Goal: Navigation & Orientation: Find specific page/section

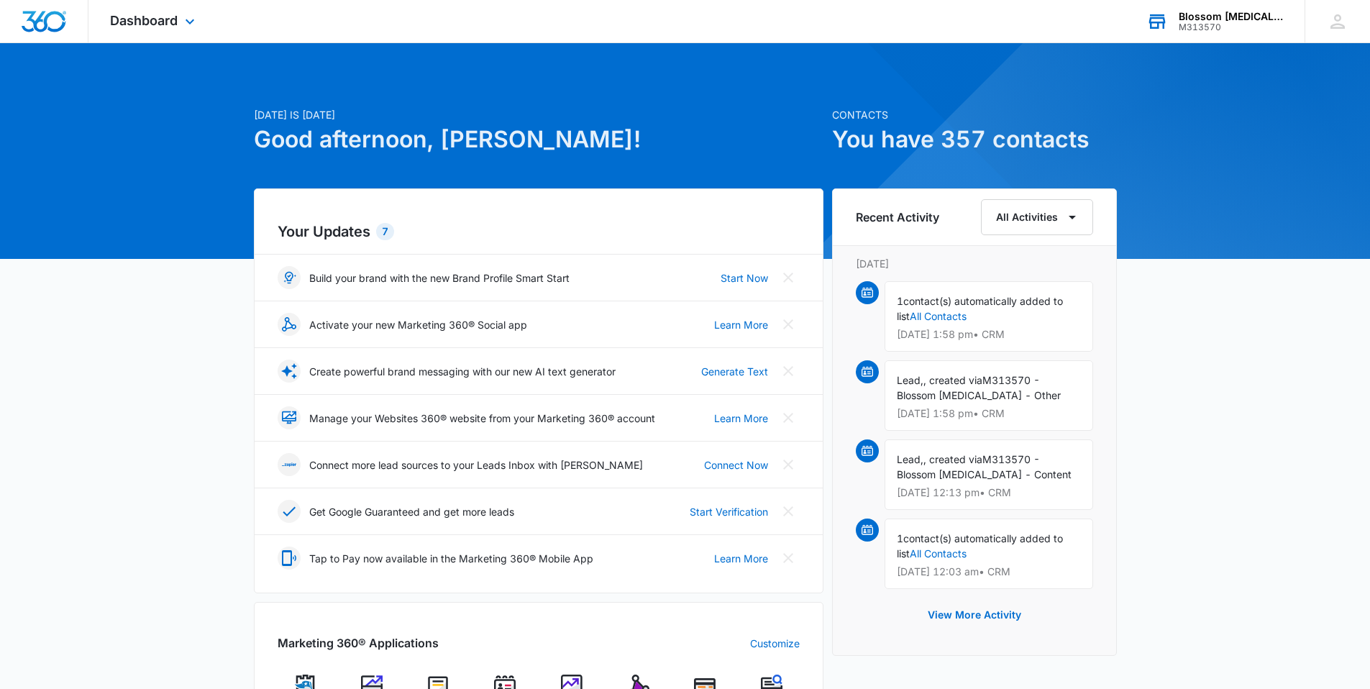
click at [1203, 17] on div "Blossom [MEDICAL_DATA]" at bounding box center [1230, 17] width 105 height 12
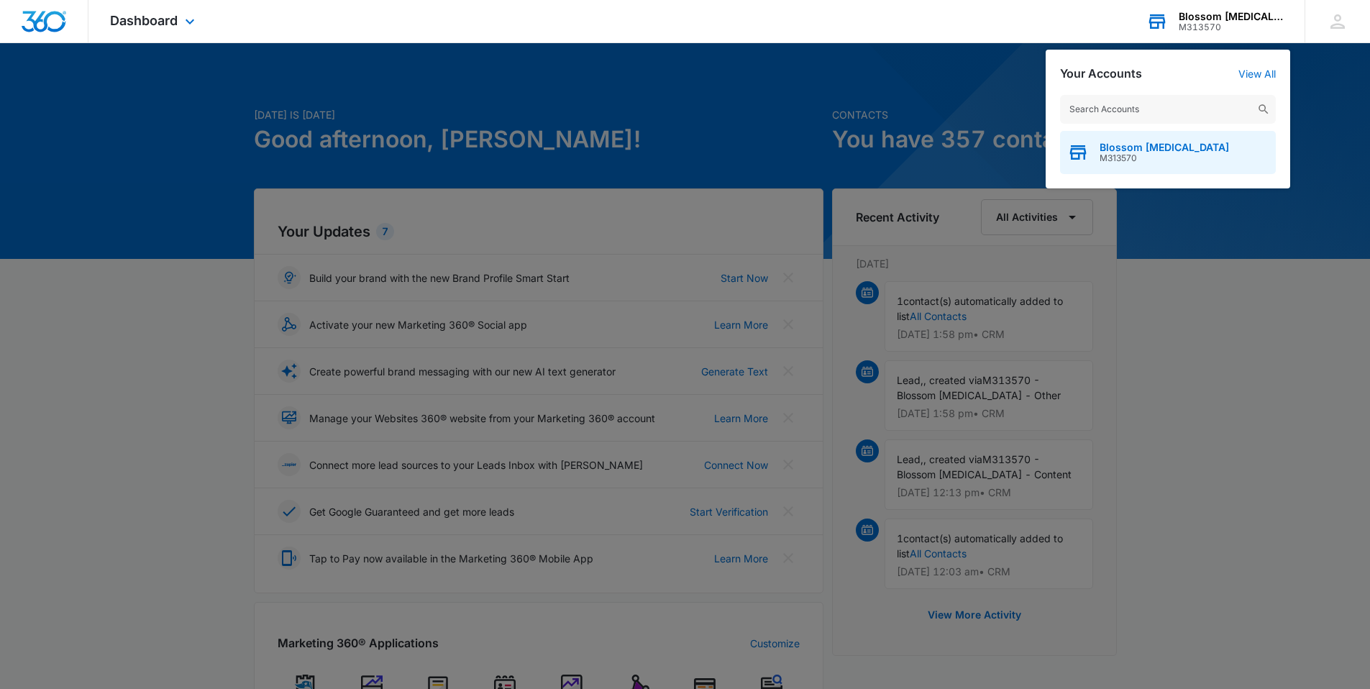
click at [1147, 157] on span "M313570" at bounding box center [1163, 158] width 129 height 10
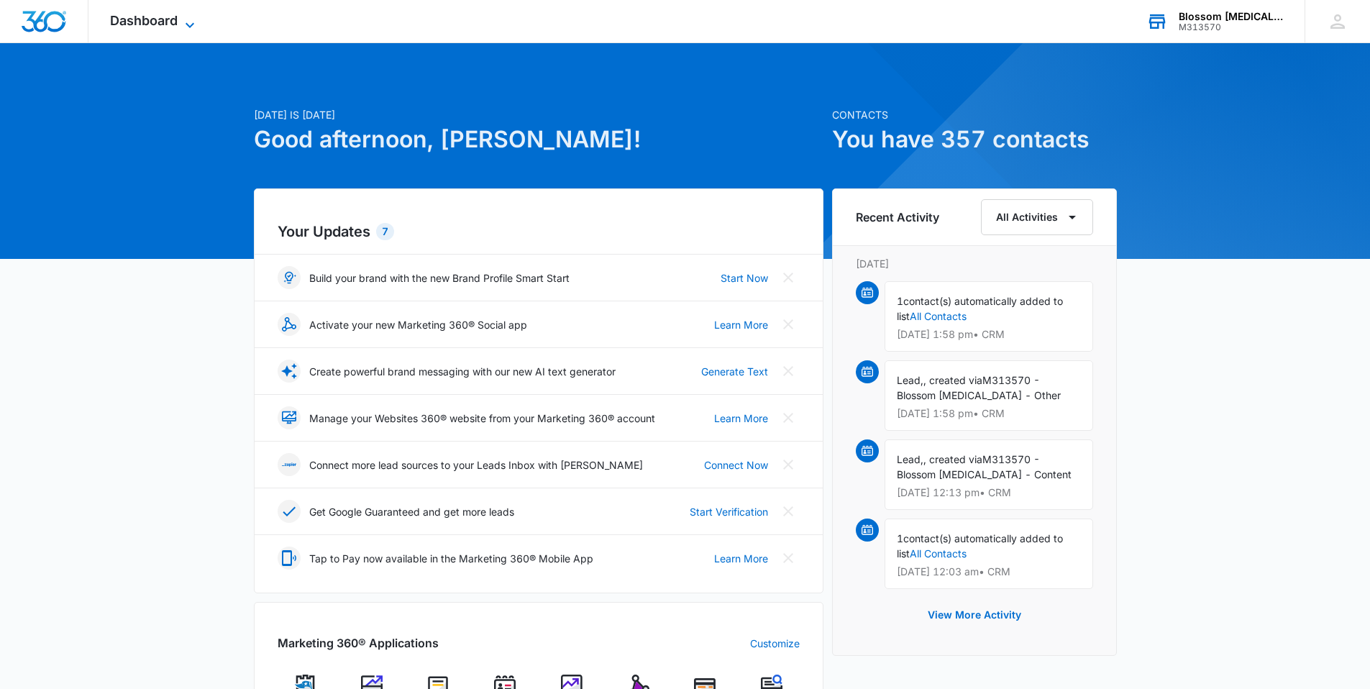
click at [185, 24] on icon at bounding box center [189, 25] width 17 height 17
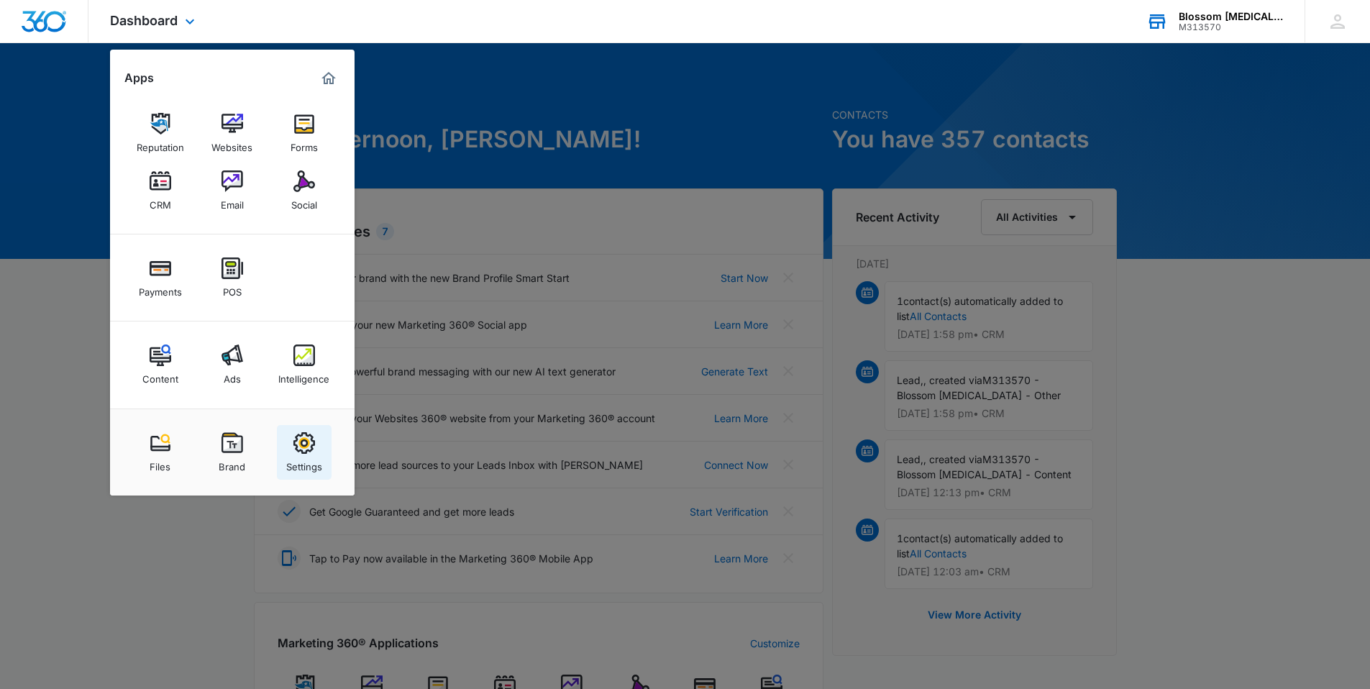
click at [285, 459] on link "Settings" at bounding box center [304, 452] width 55 height 55
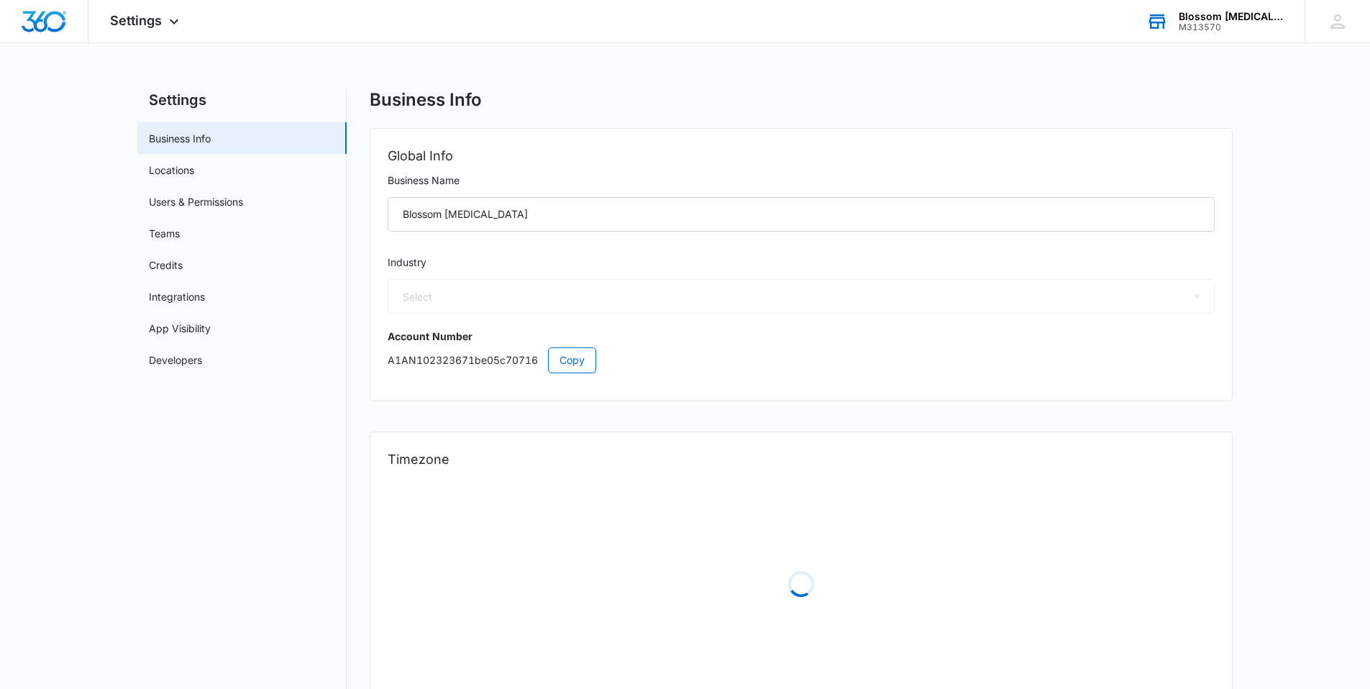
select select "19"
select select "US"
select select "America/Los_Angeles"
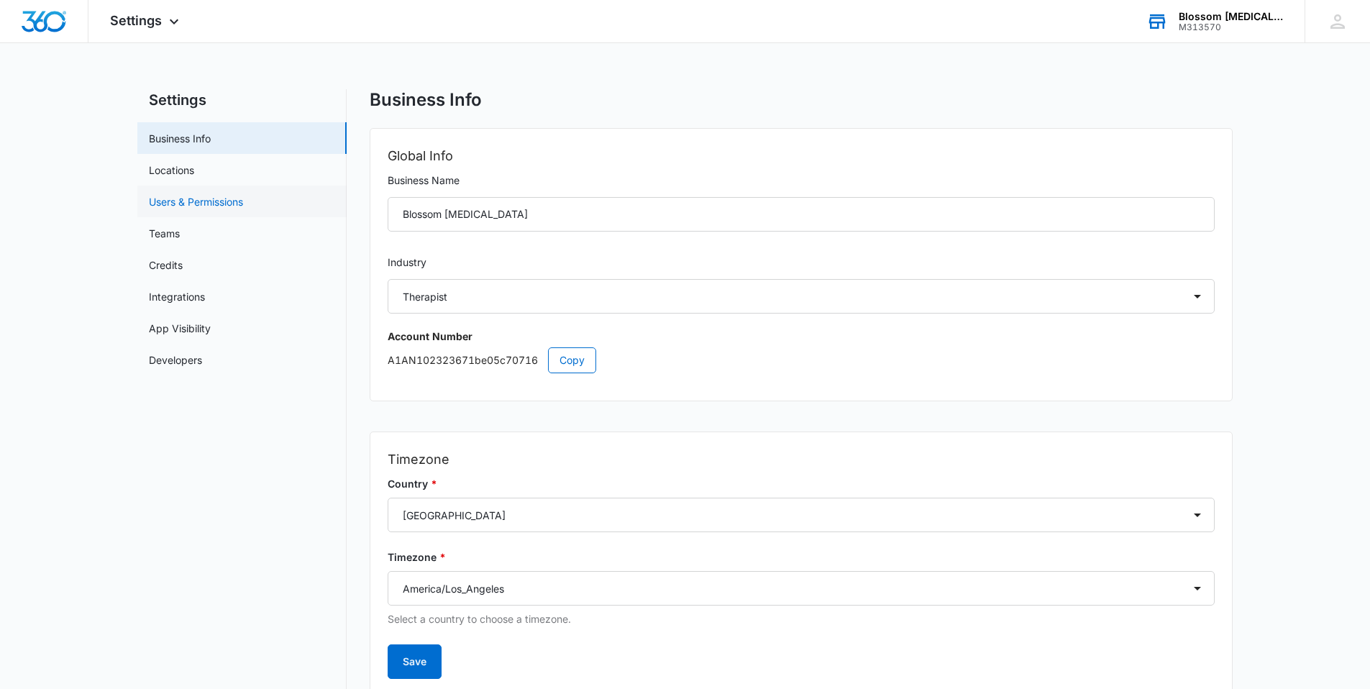
click at [214, 208] on link "Users & Permissions" at bounding box center [196, 201] width 94 height 15
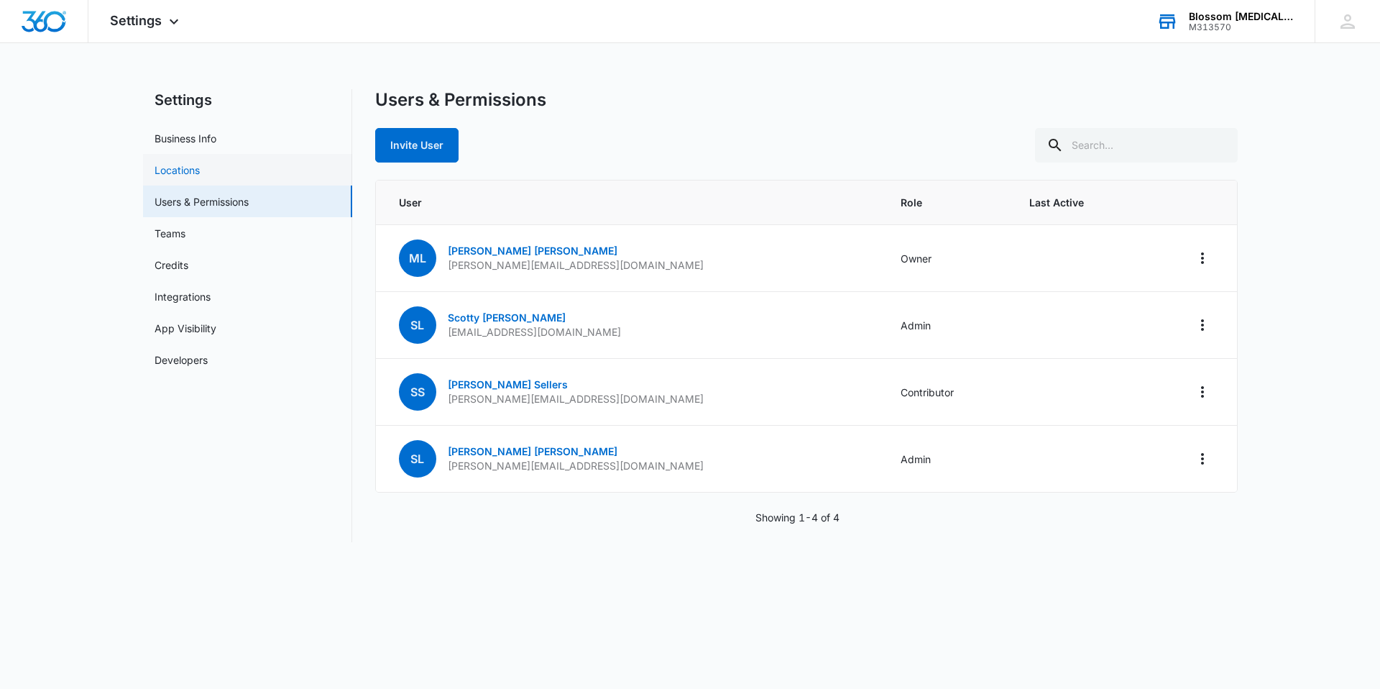
click at [200, 174] on link "Locations" at bounding box center [177, 169] width 45 height 15
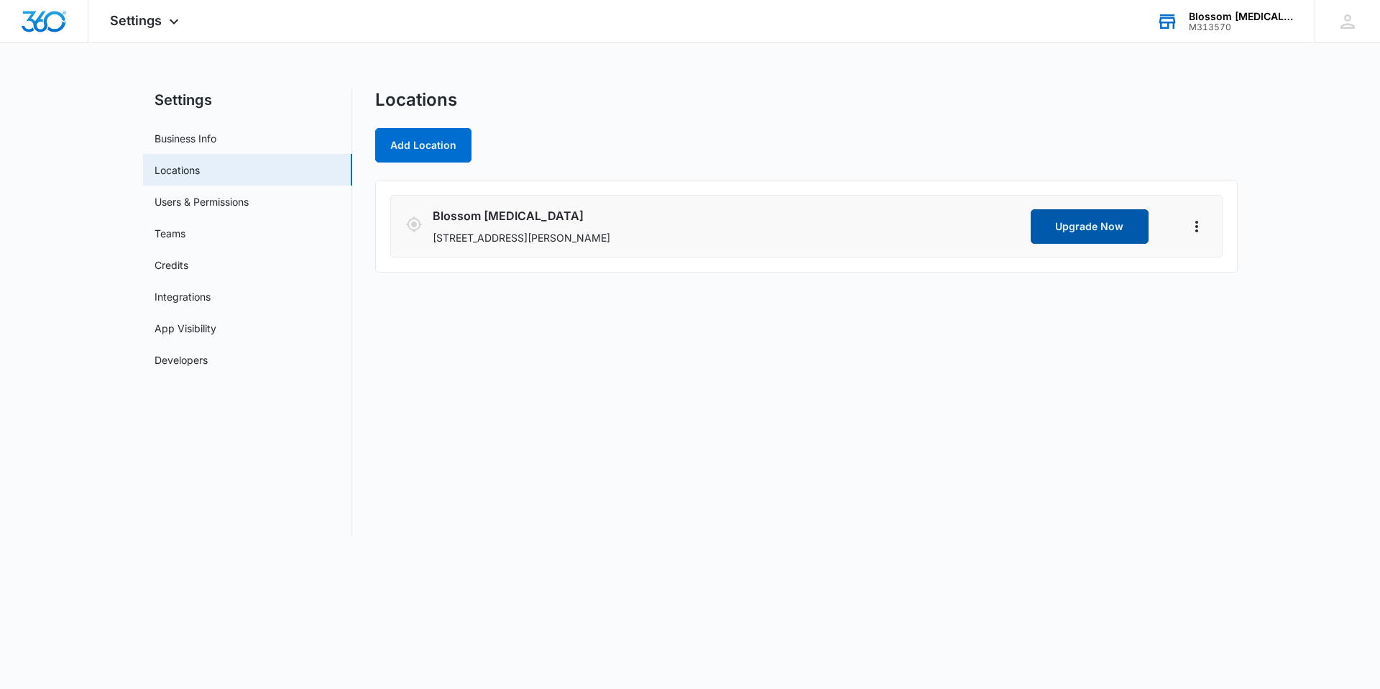
click at [1083, 222] on button "Upgrade Now" at bounding box center [1090, 226] width 118 height 35
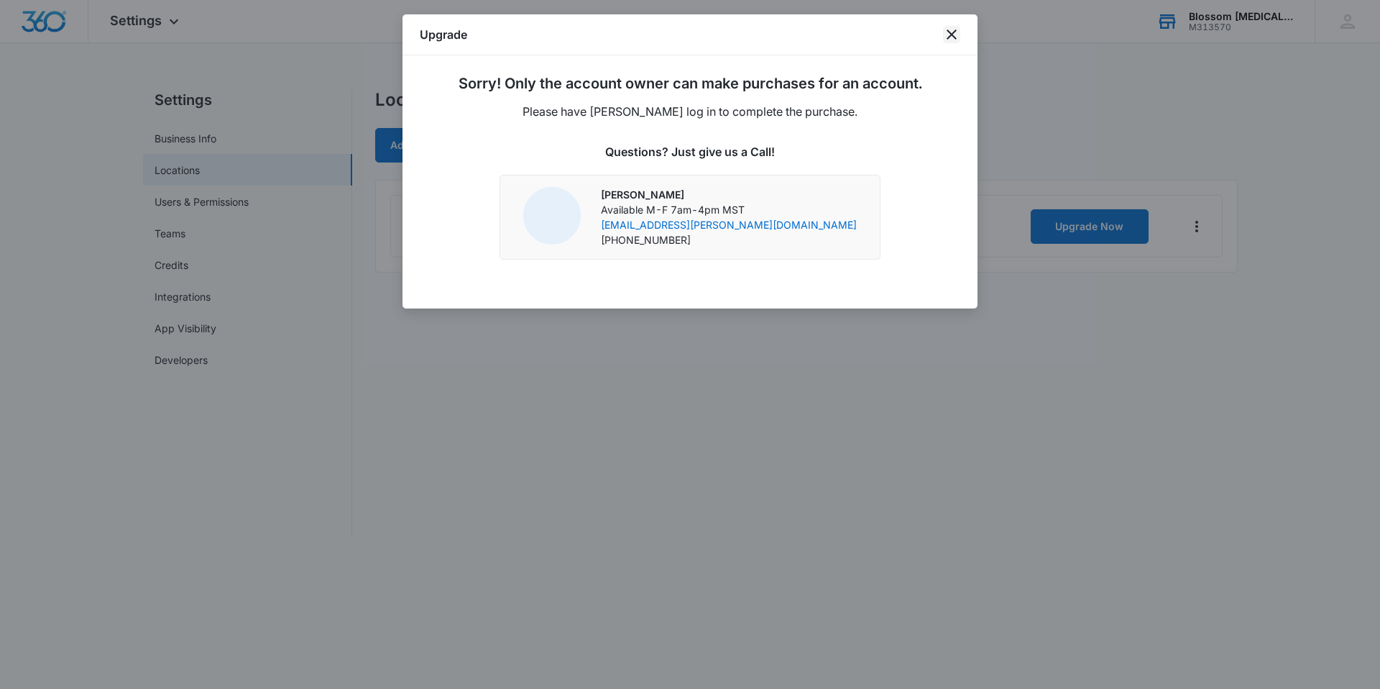
click at [948, 29] on icon "close" at bounding box center [951, 34] width 17 height 17
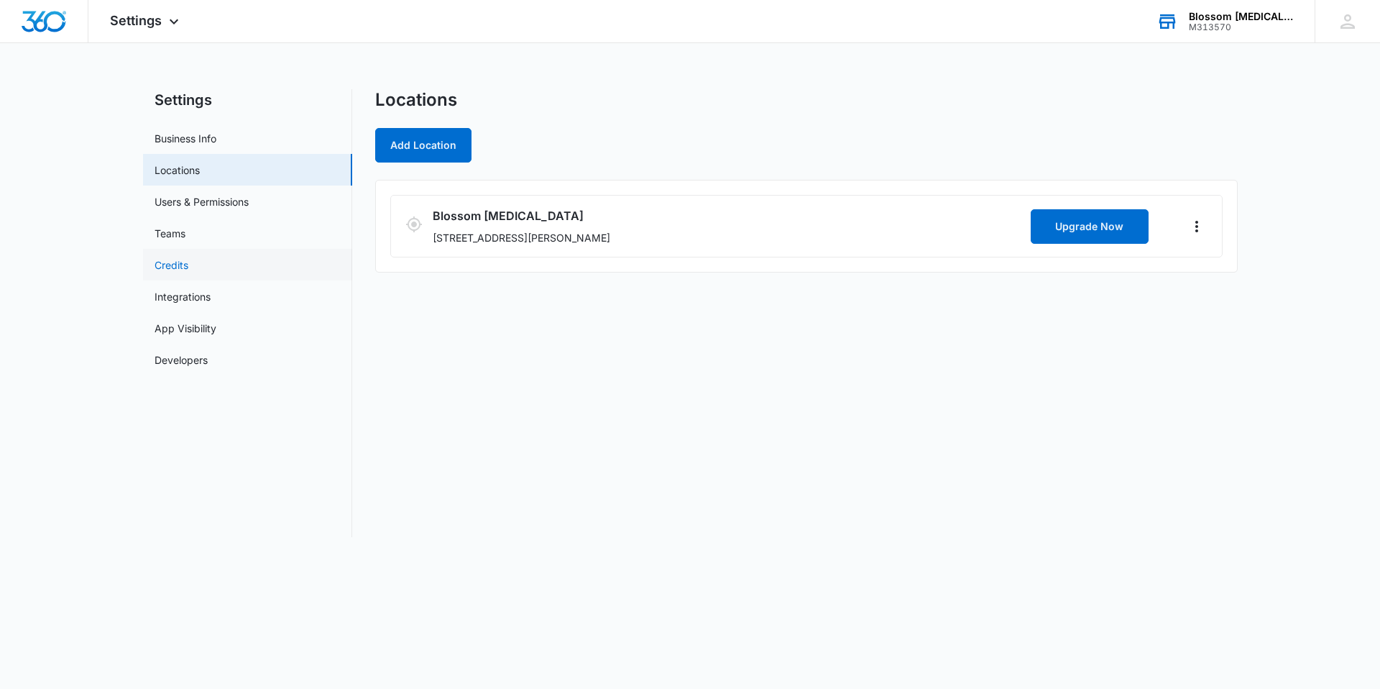
click at [183, 265] on link "Credits" at bounding box center [172, 264] width 34 height 15
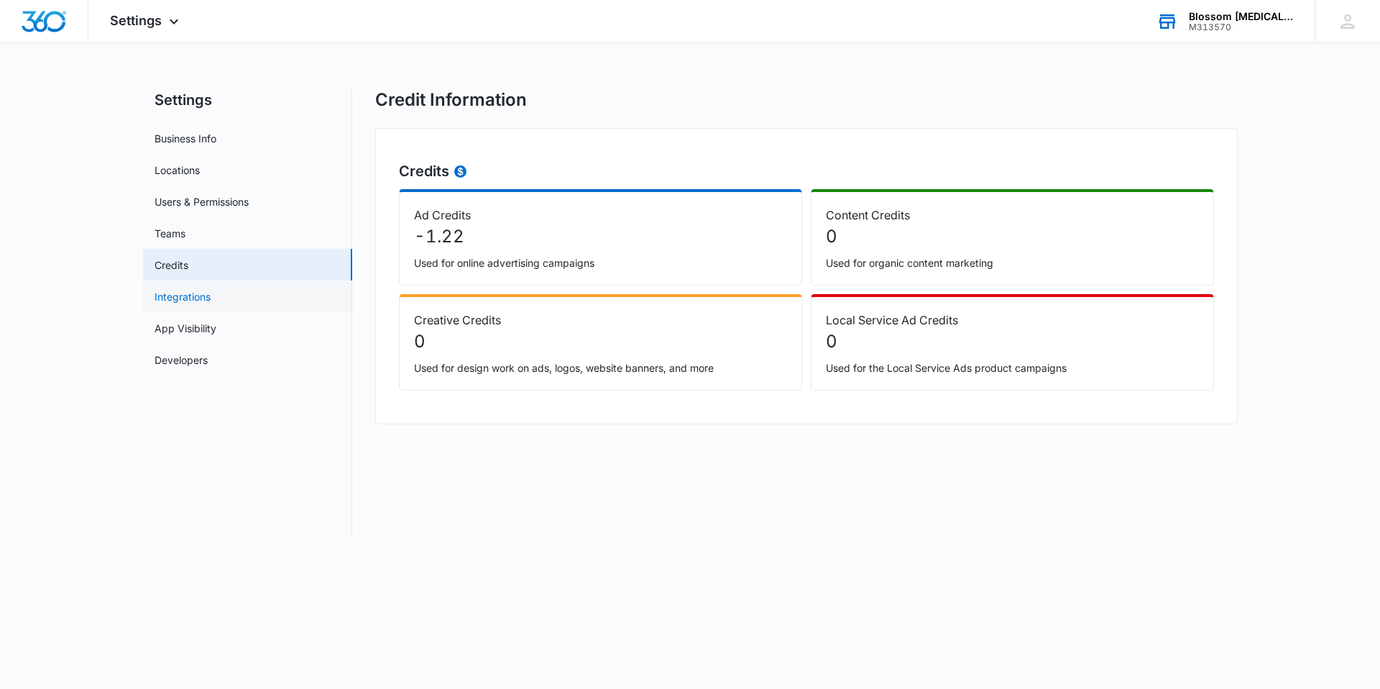
click at [211, 289] on link "Integrations" at bounding box center [183, 296] width 56 height 15
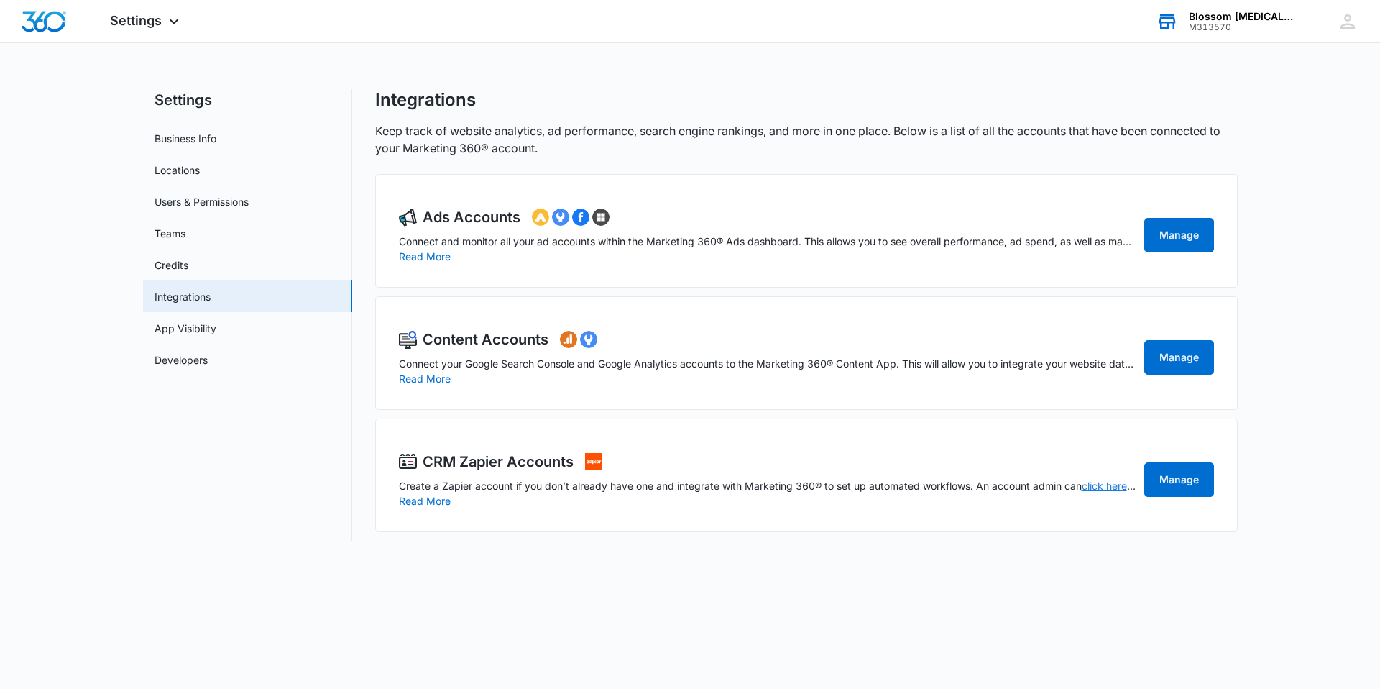
click at [1109, 487] on link "click here" at bounding box center [1109, 486] width 54 height 12
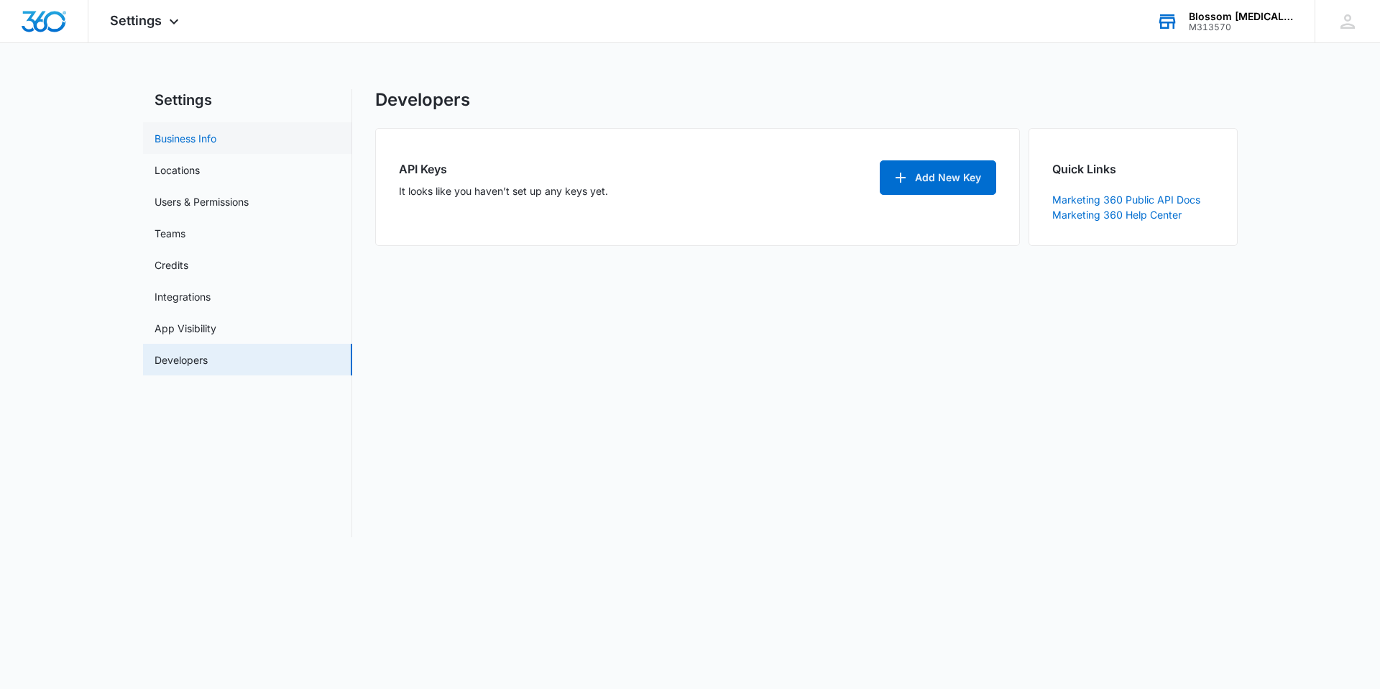
click at [207, 142] on link "Business Info" at bounding box center [186, 138] width 62 height 15
select select "19"
select select "US"
select select "America/Los_Angeles"
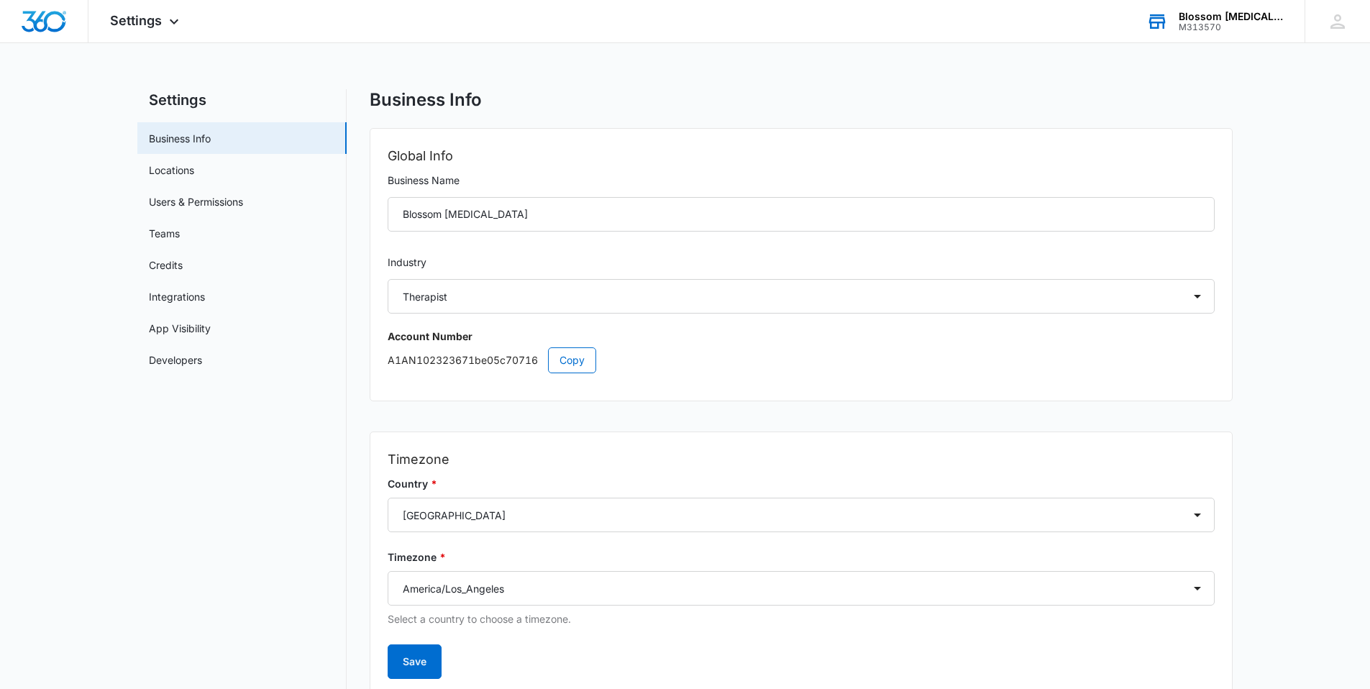
scroll to position [3, 0]
click at [1227, 27] on div "M313570" at bounding box center [1230, 27] width 105 height 10
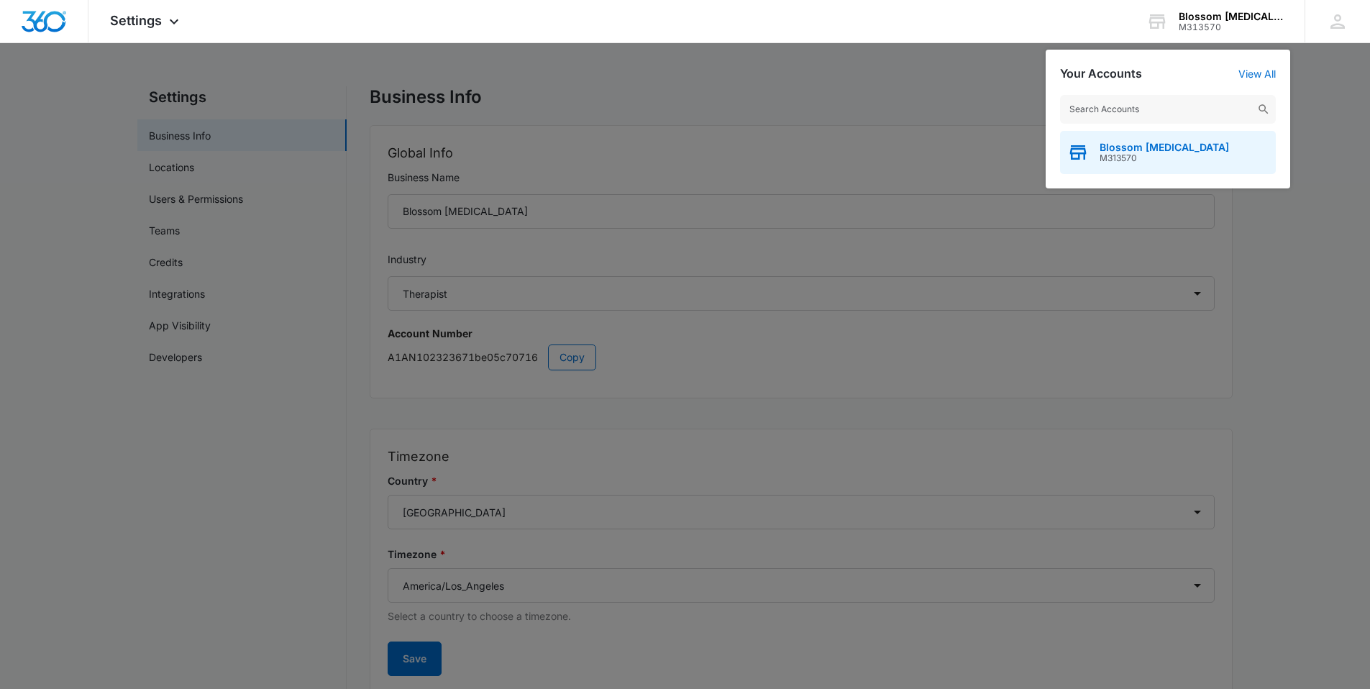
click at [1152, 160] on span "M313570" at bounding box center [1163, 158] width 129 height 10
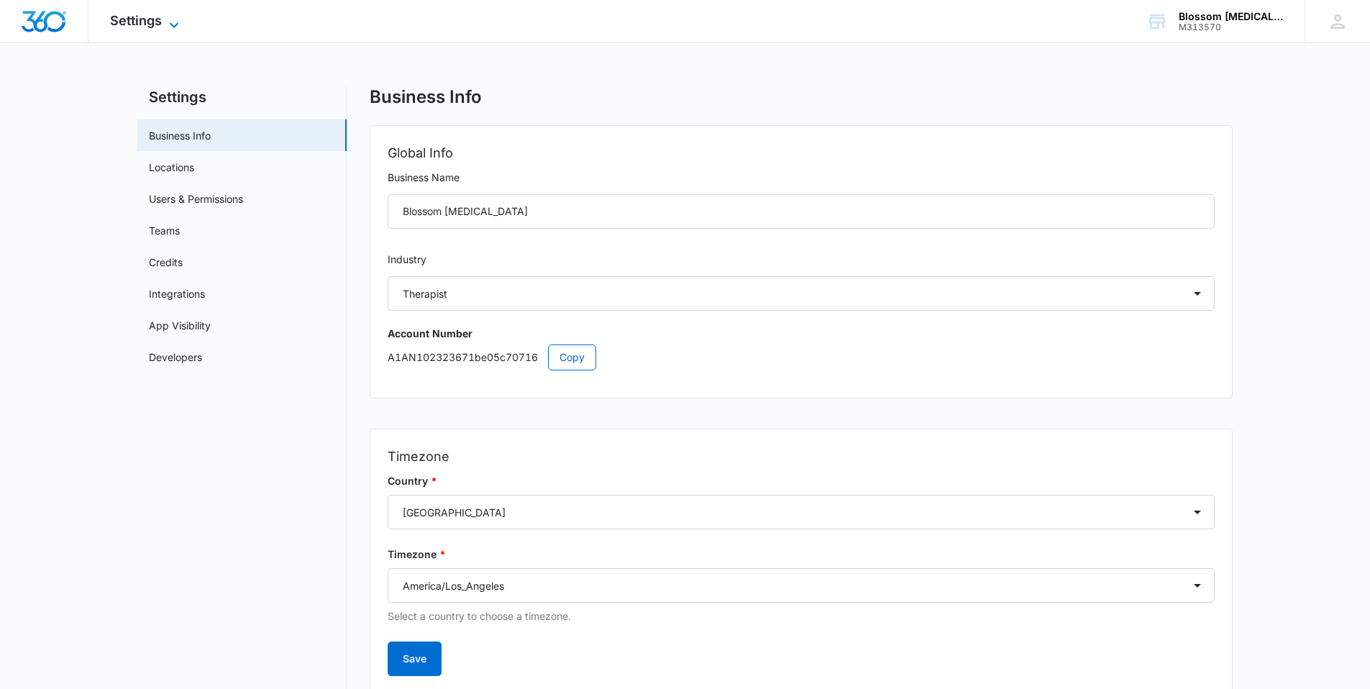
click at [139, 25] on span "Settings" at bounding box center [136, 20] width 52 height 15
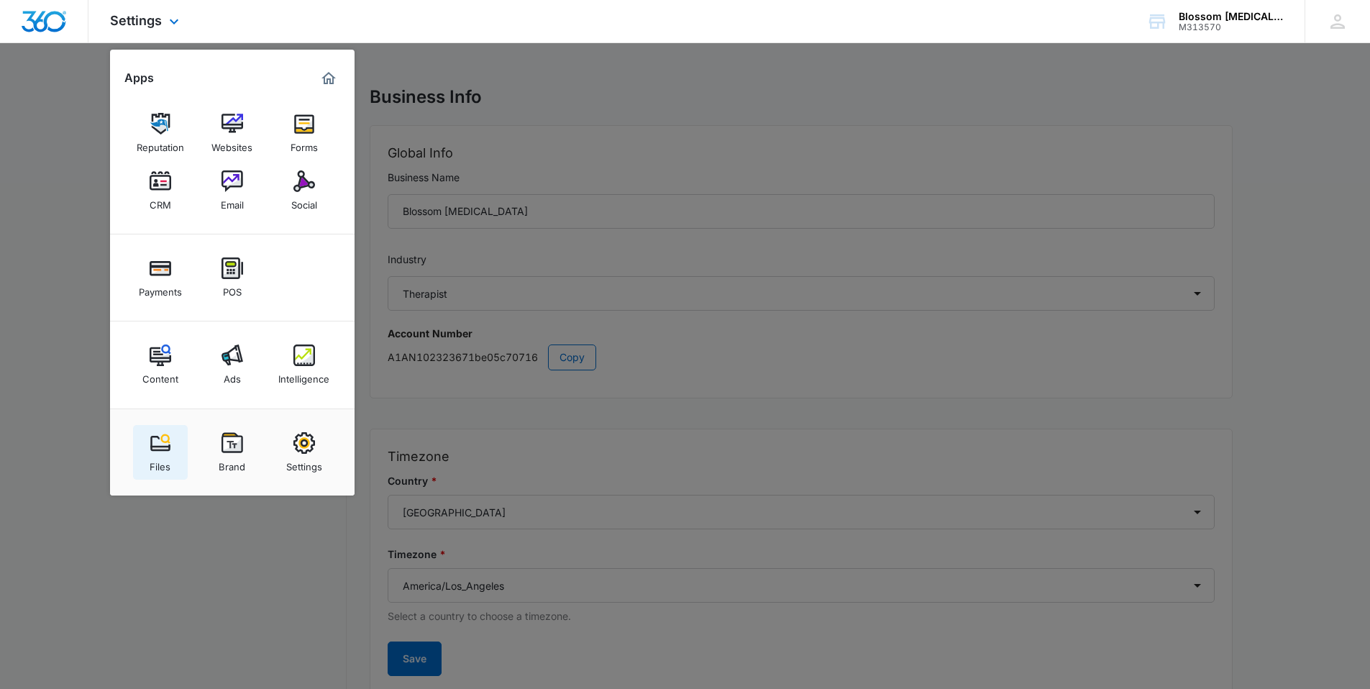
click at [165, 456] on div "Files" at bounding box center [160, 463] width 21 height 19
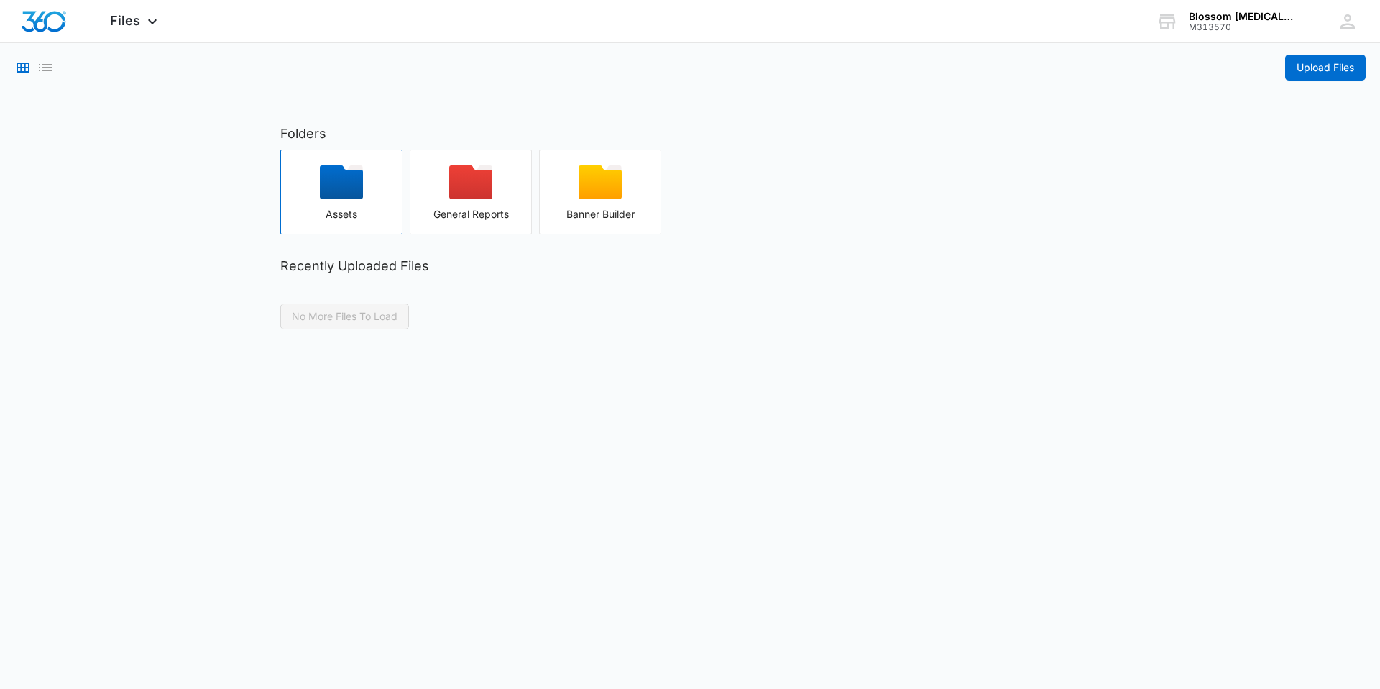
click at [343, 208] on div "Assets" at bounding box center [341, 214] width 121 height 12
click at [444, 192] on div "button" at bounding box center [471, 186] width 121 height 43
click at [555, 202] on div "button" at bounding box center [600, 186] width 121 height 43
select select "19"
select select "US"
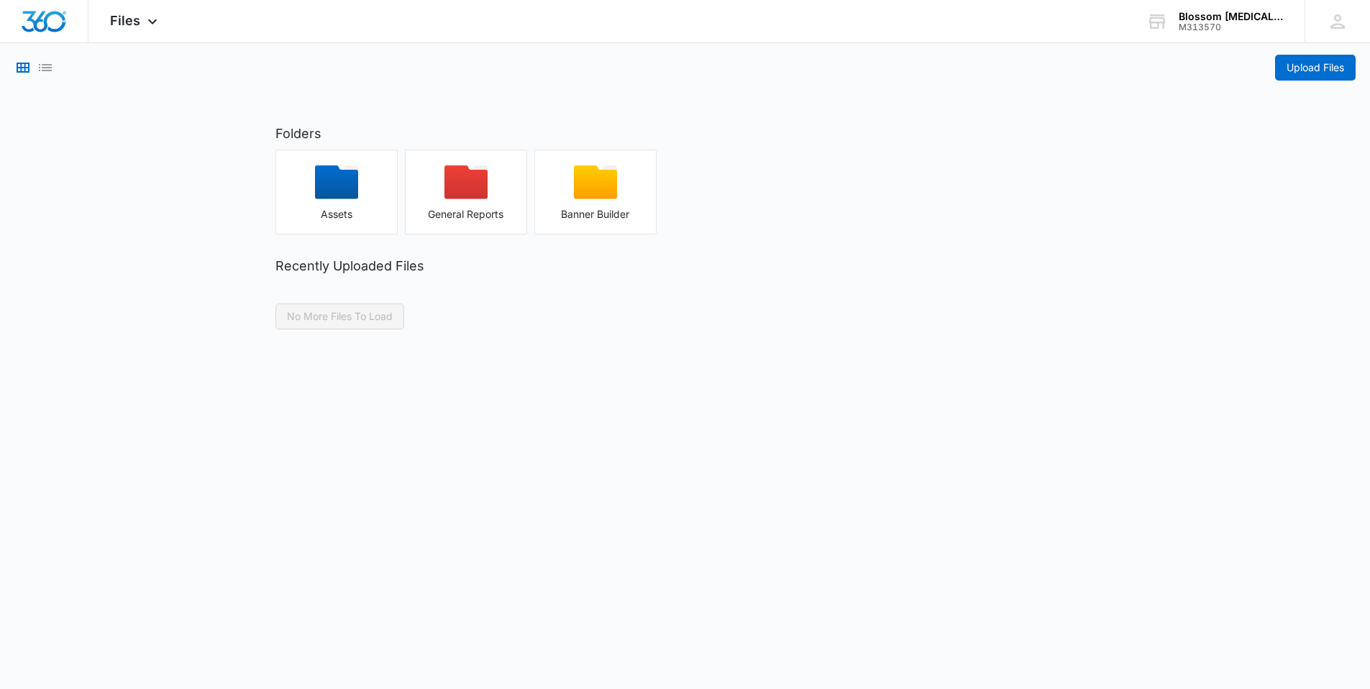
select select "America/Los_Angeles"
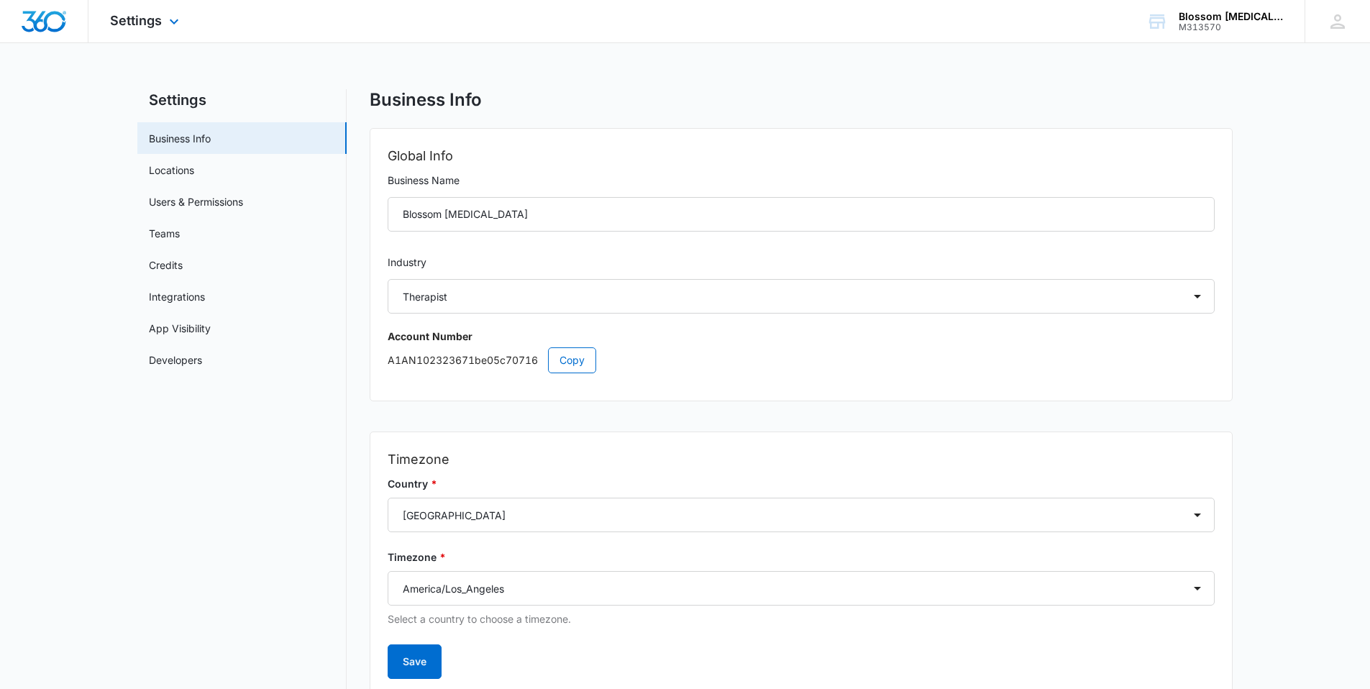
click at [39, 23] on img "Dashboard" at bounding box center [44, 22] width 46 height 22
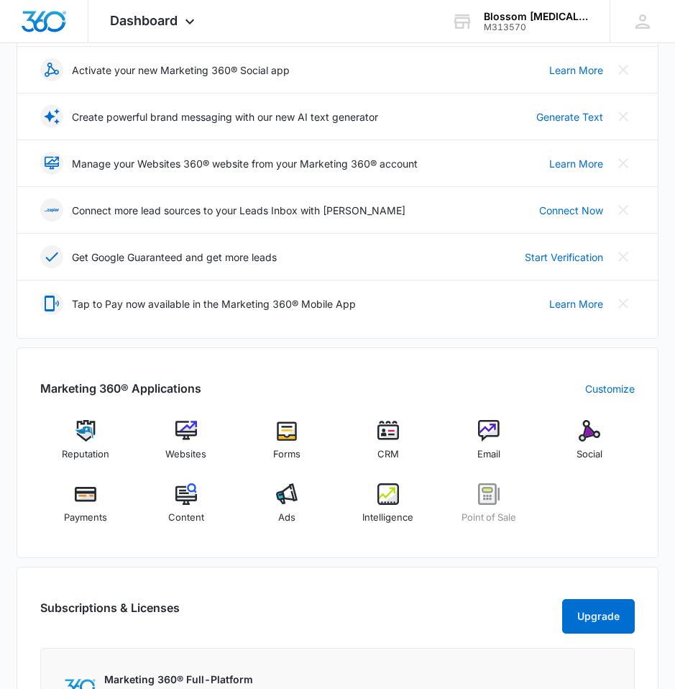
scroll to position [382, 0]
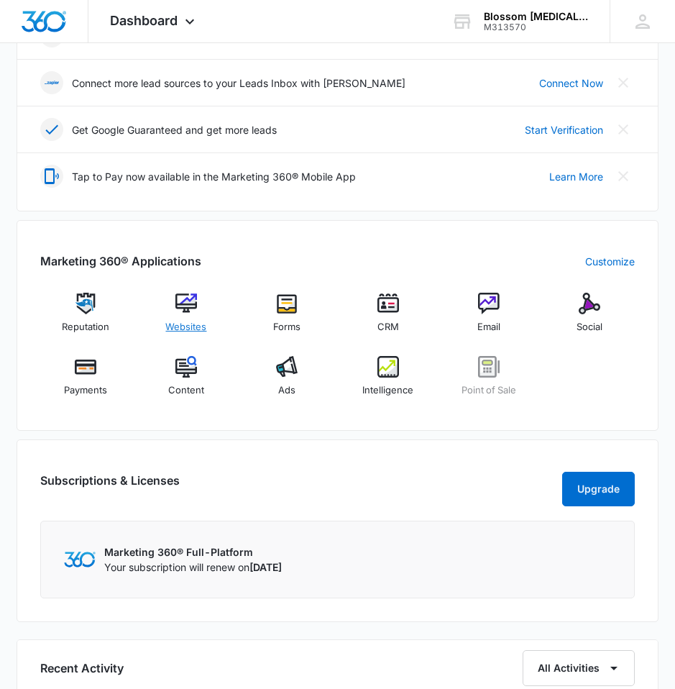
click at [206, 296] on div "Websites" at bounding box center [186, 319] width 89 height 52
